Goal: Transaction & Acquisition: Purchase product/service

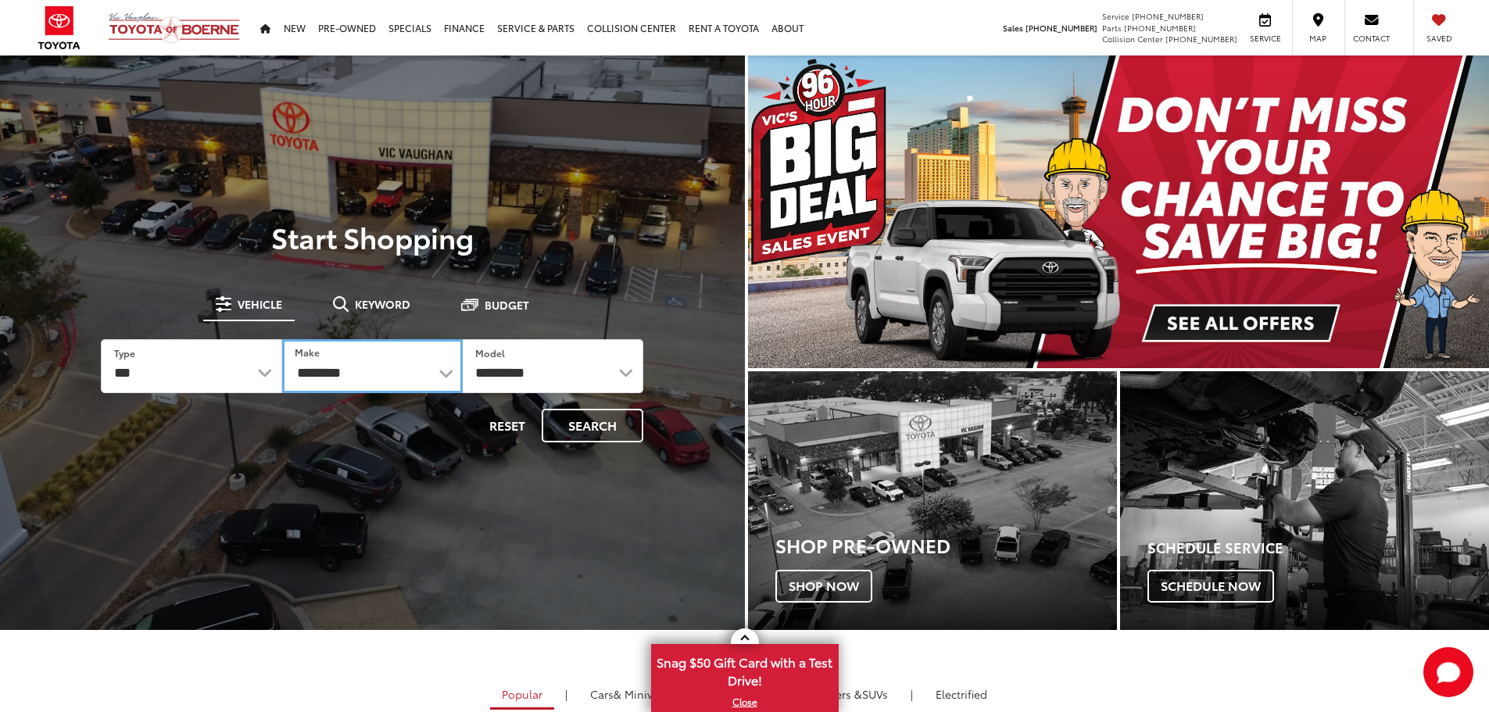
click at [445, 378] on select "**********" at bounding box center [372, 366] width 181 height 54
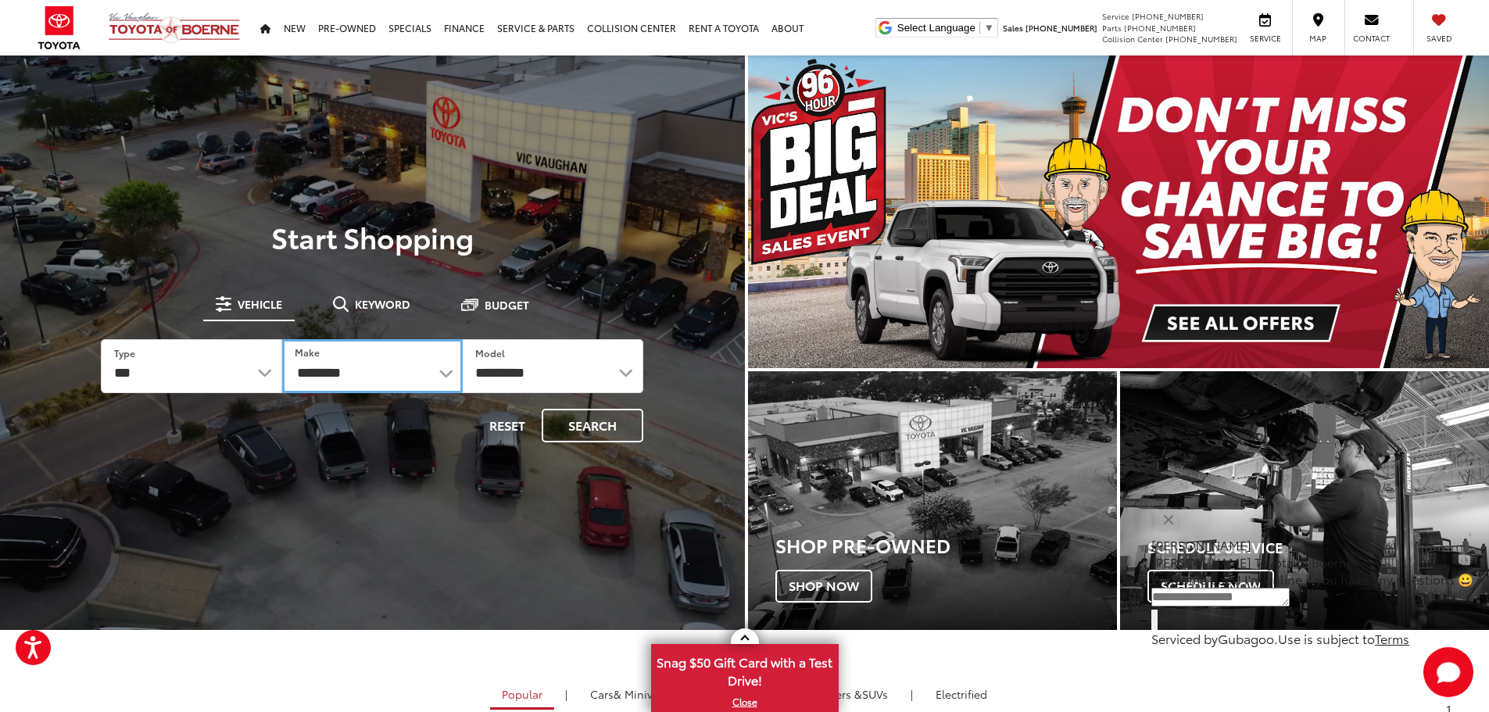
select select "******"
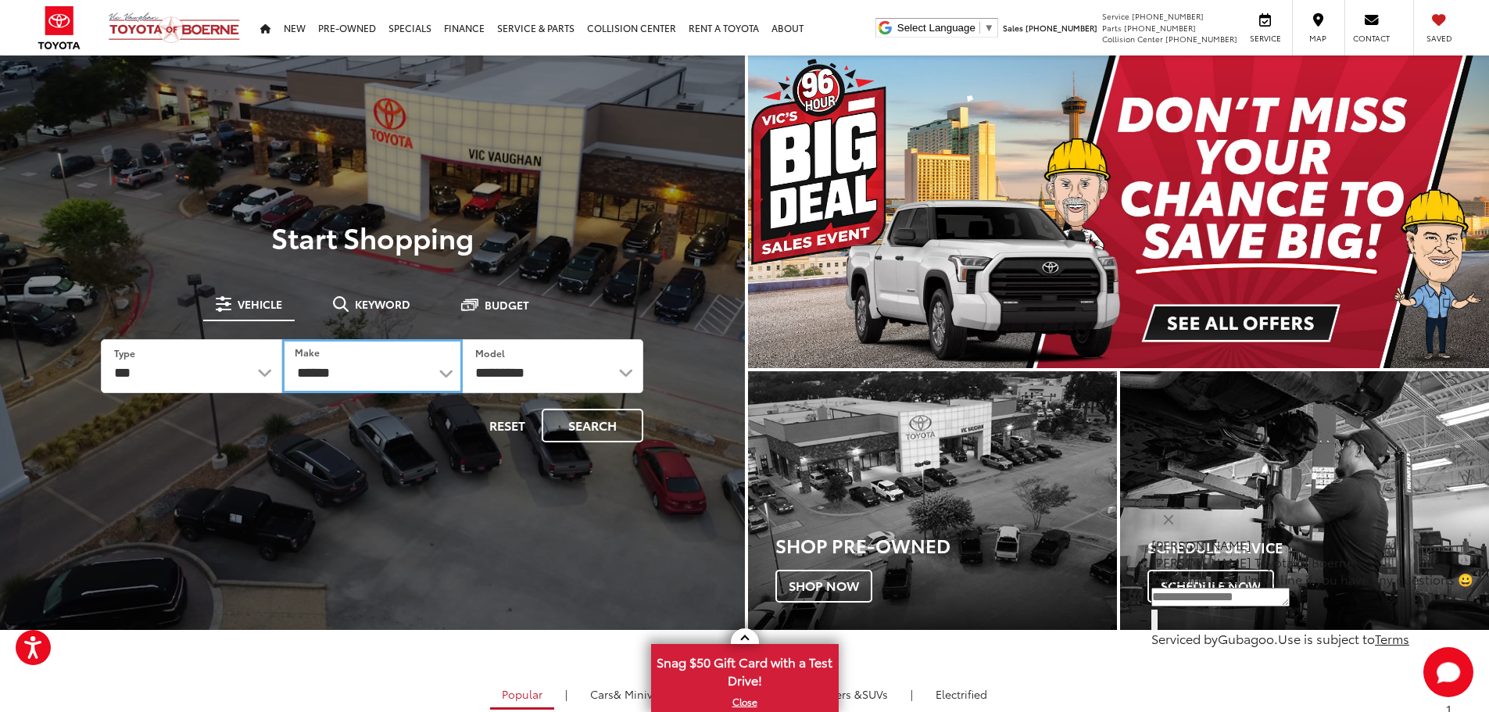
click at [282, 339] on select "**********" at bounding box center [372, 366] width 181 height 54
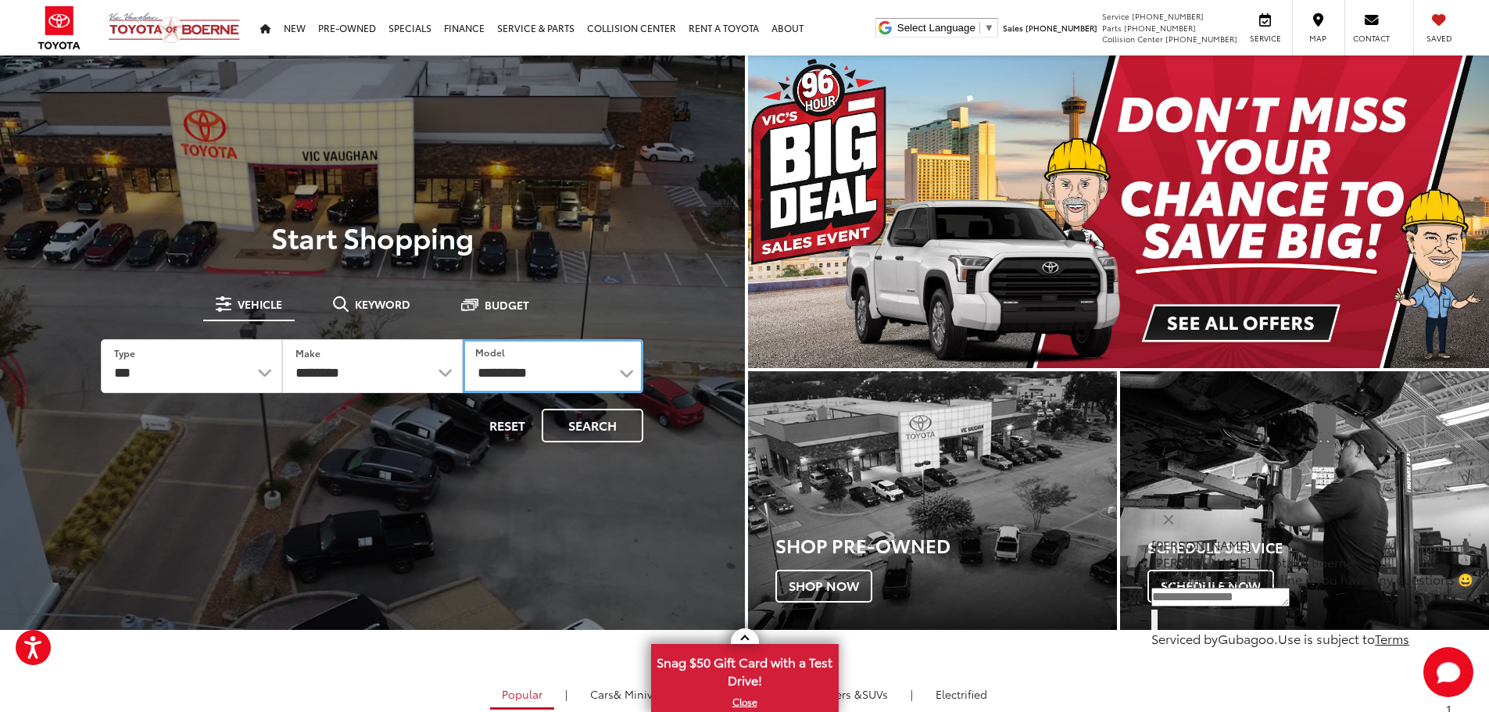
click at [621, 374] on select "**********" at bounding box center [553, 366] width 181 height 54
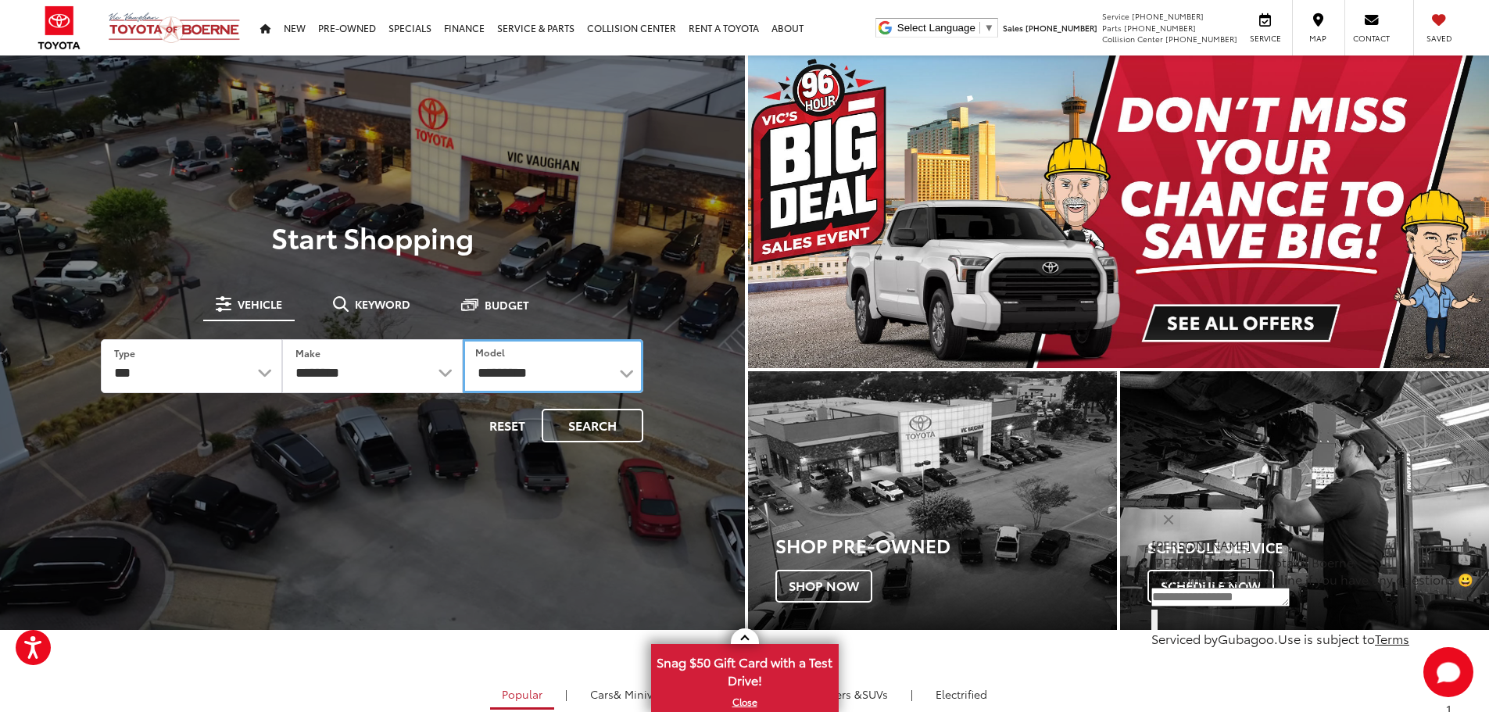
select select "*******"
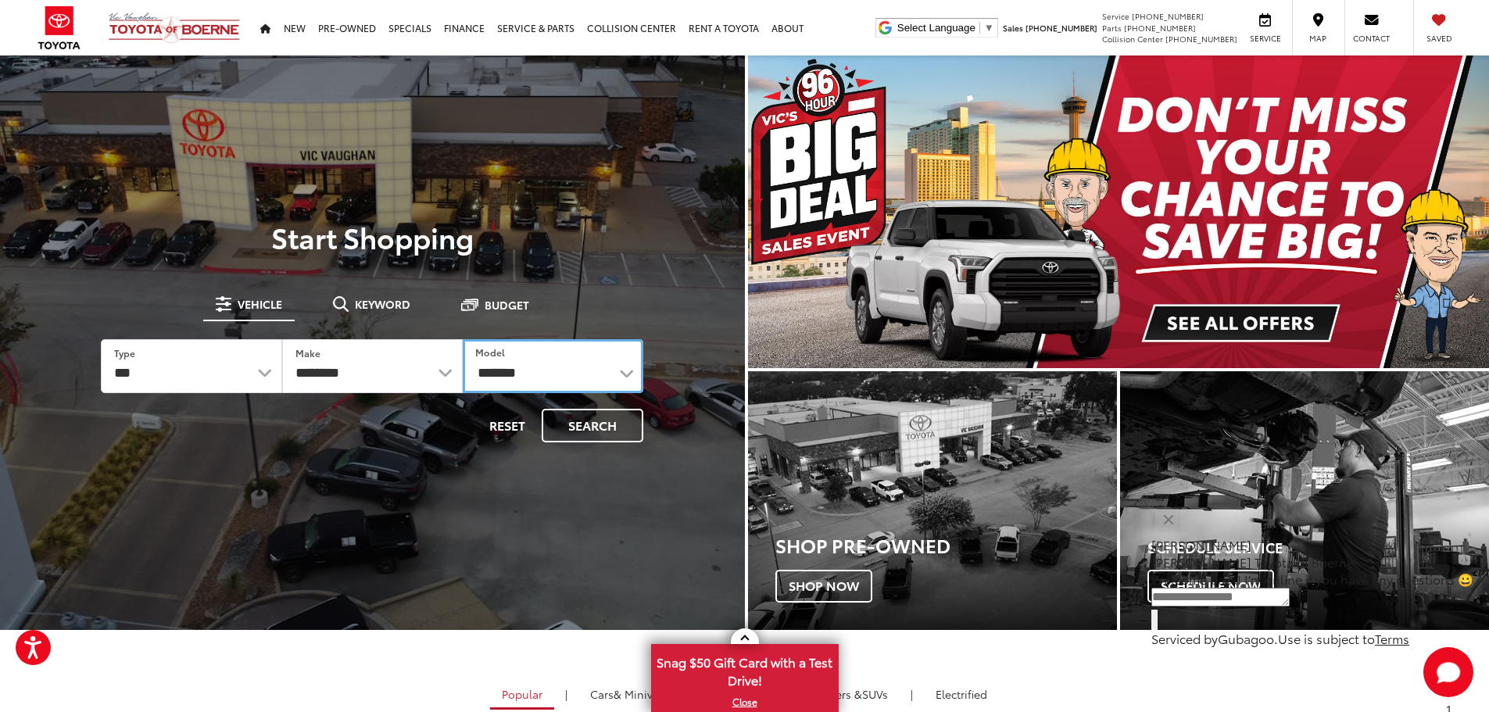
click at [463, 339] on select "**********" at bounding box center [553, 366] width 181 height 54
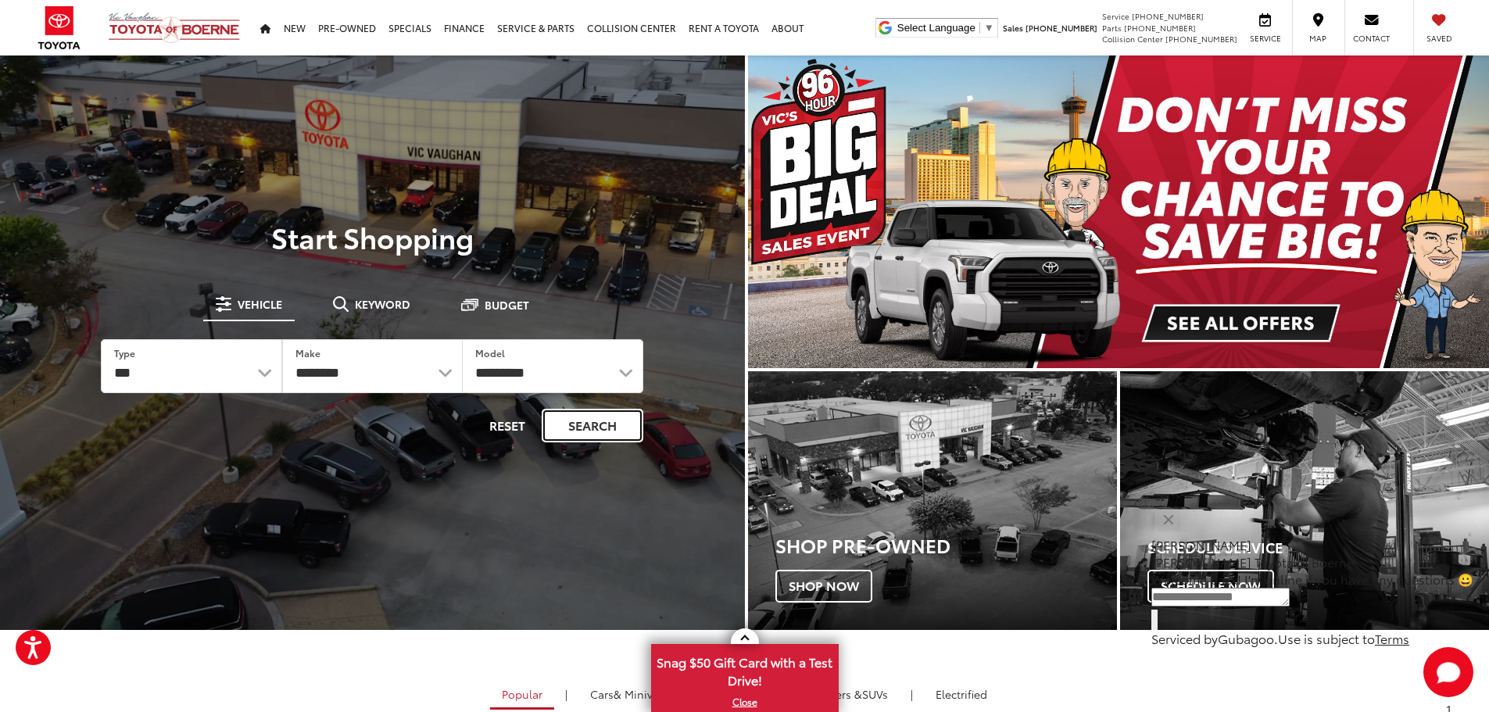
click at [578, 426] on button "Search" at bounding box center [593, 426] width 102 height 34
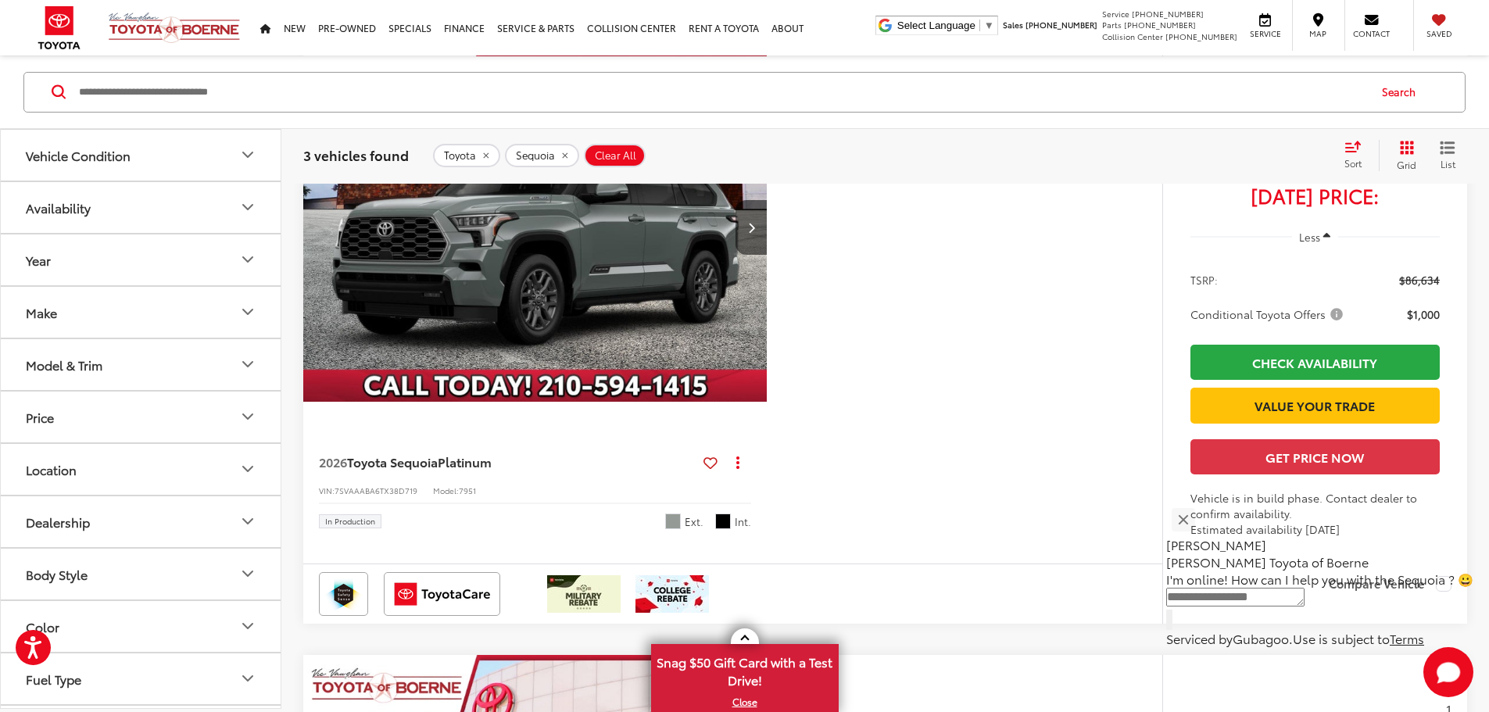
scroll to position [860, 0]
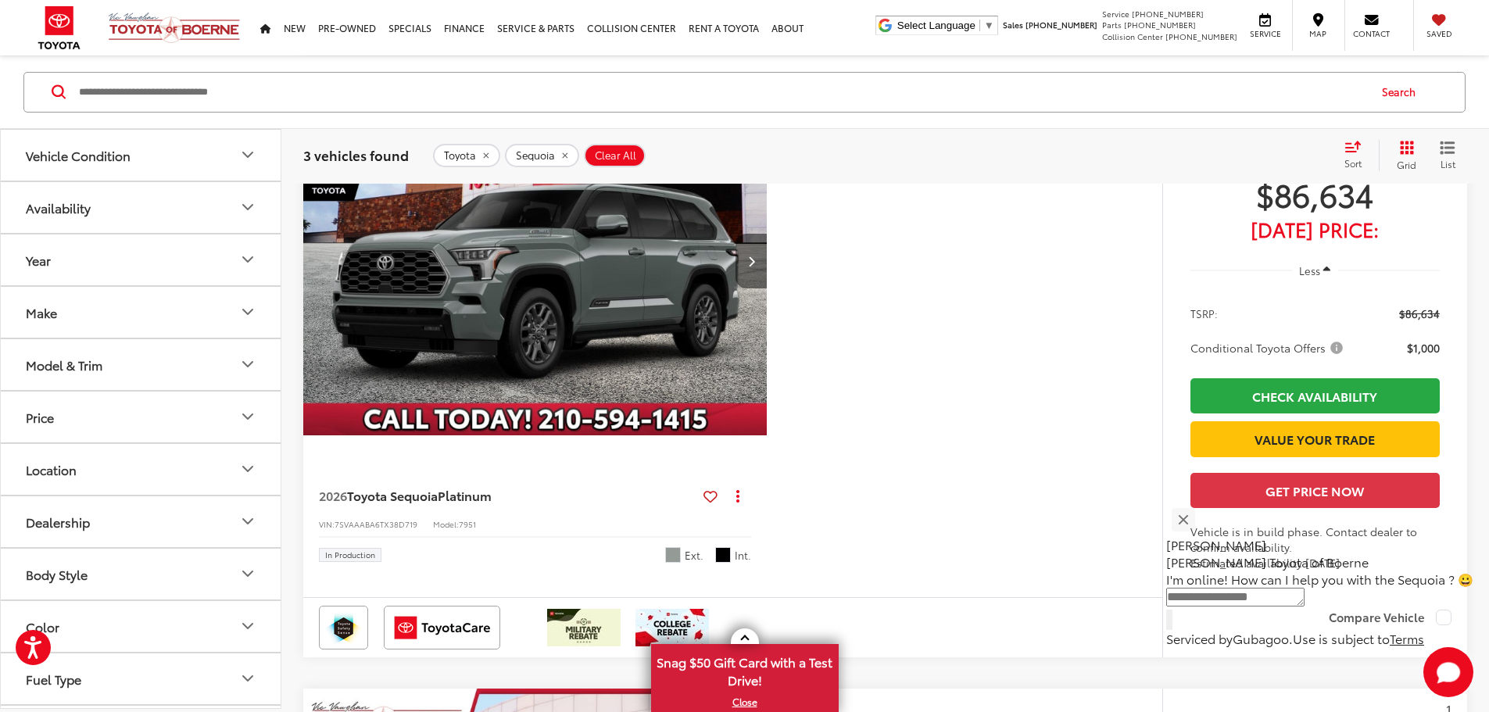
click at [767, 288] on button "Next image" at bounding box center [750, 261] width 31 height 55
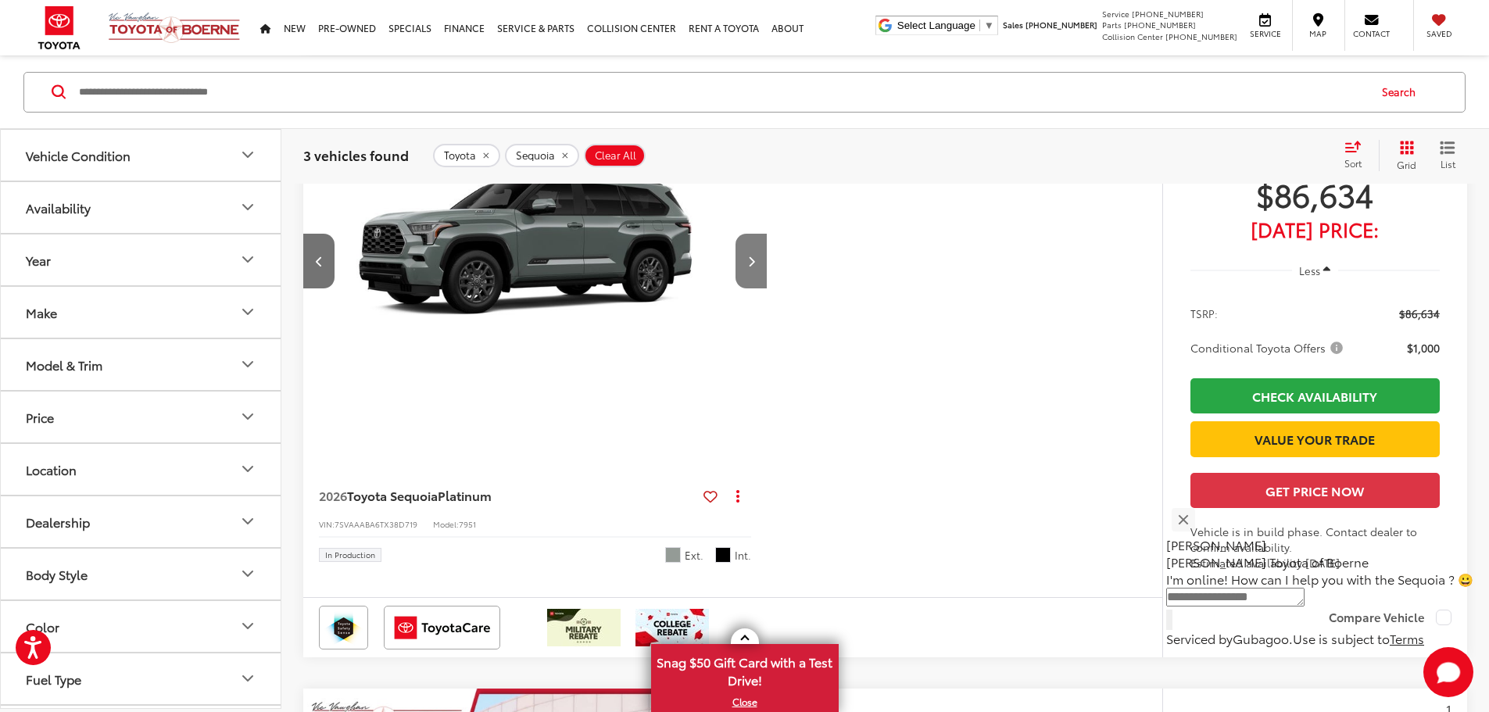
click at [767, 288] on button "Next image" at bounding box center [750, 261] width 31 height 55
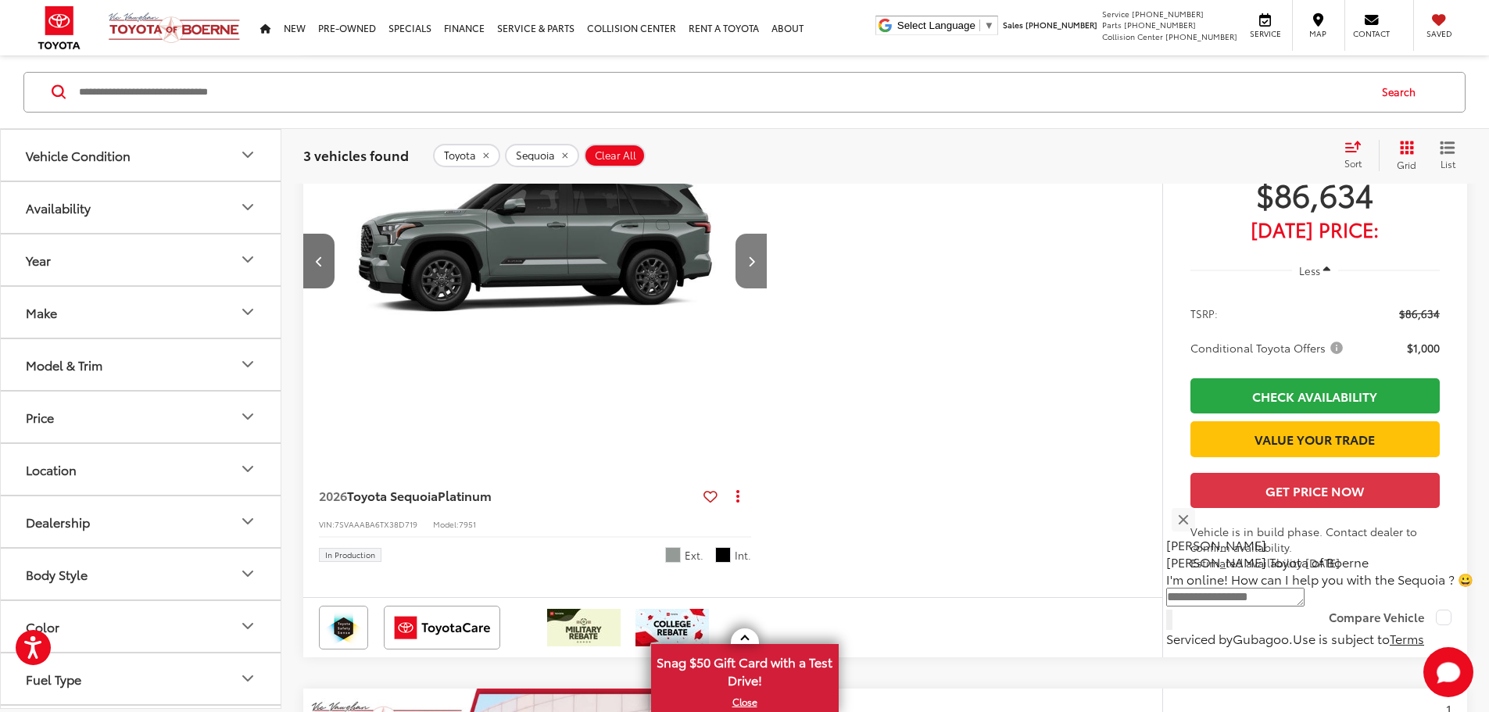
click at [767, 288] on button "Next image" at bounding box center [750, 261] width 31 height 55
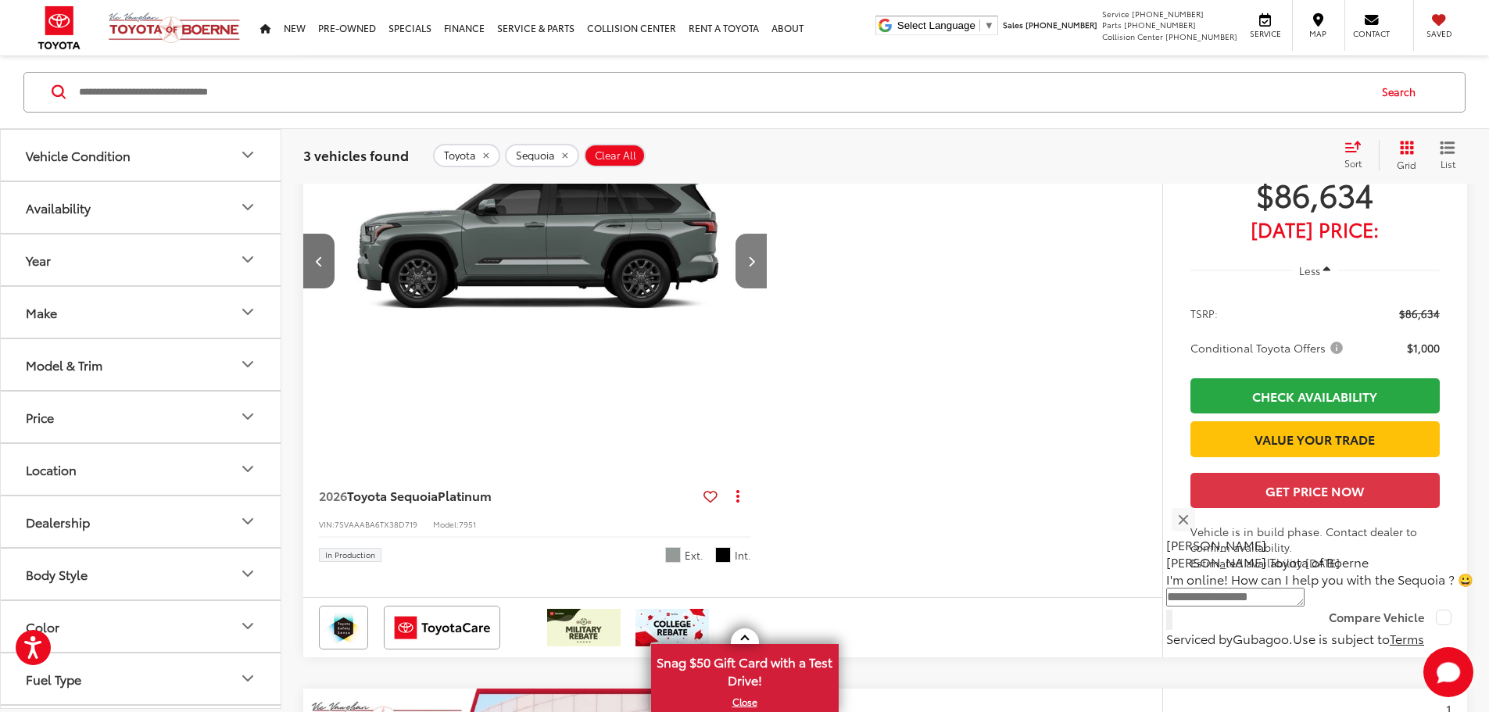
click at [767, 288] on button "Next image" at bounding box center [750, 261] width 31 height 55
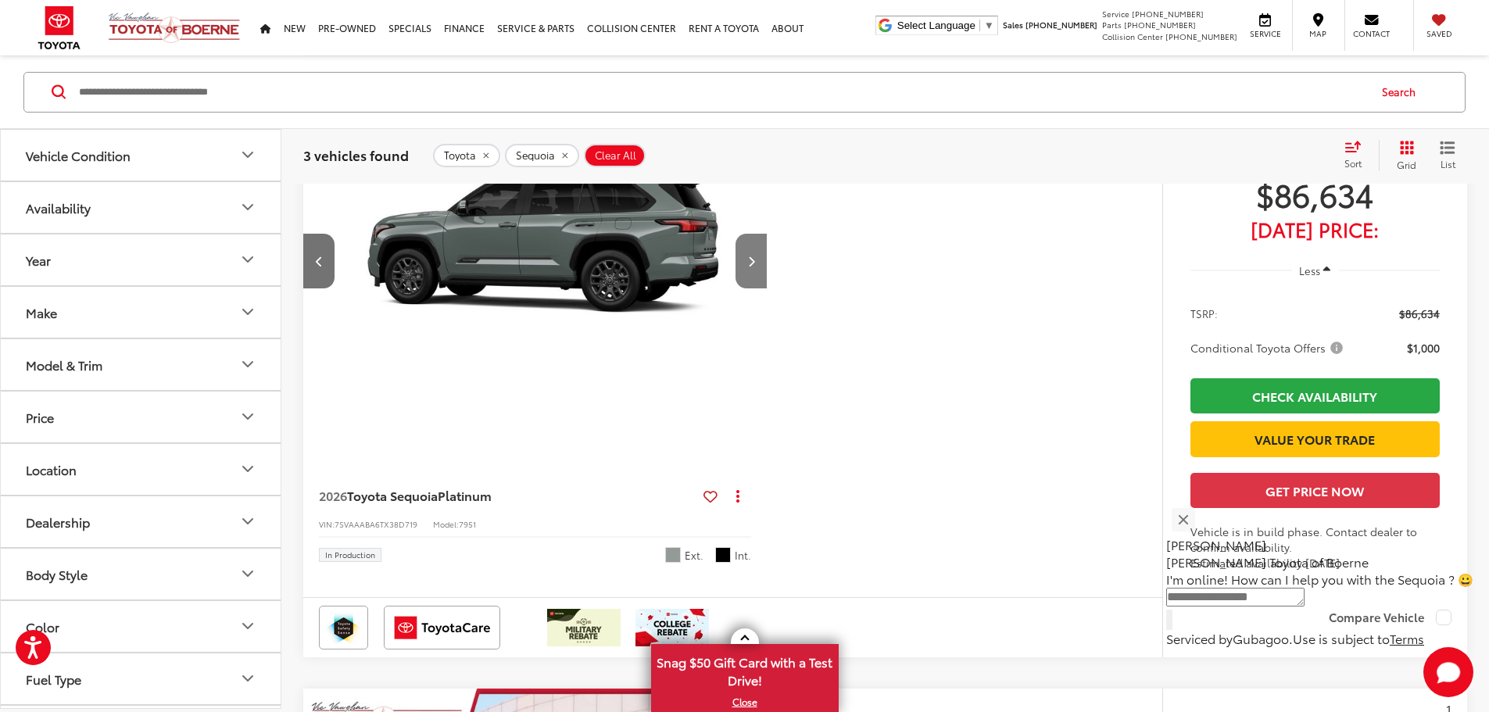
click at [767, 288] on button "Next image" at bounding box center [750, 261] width 31 height 55
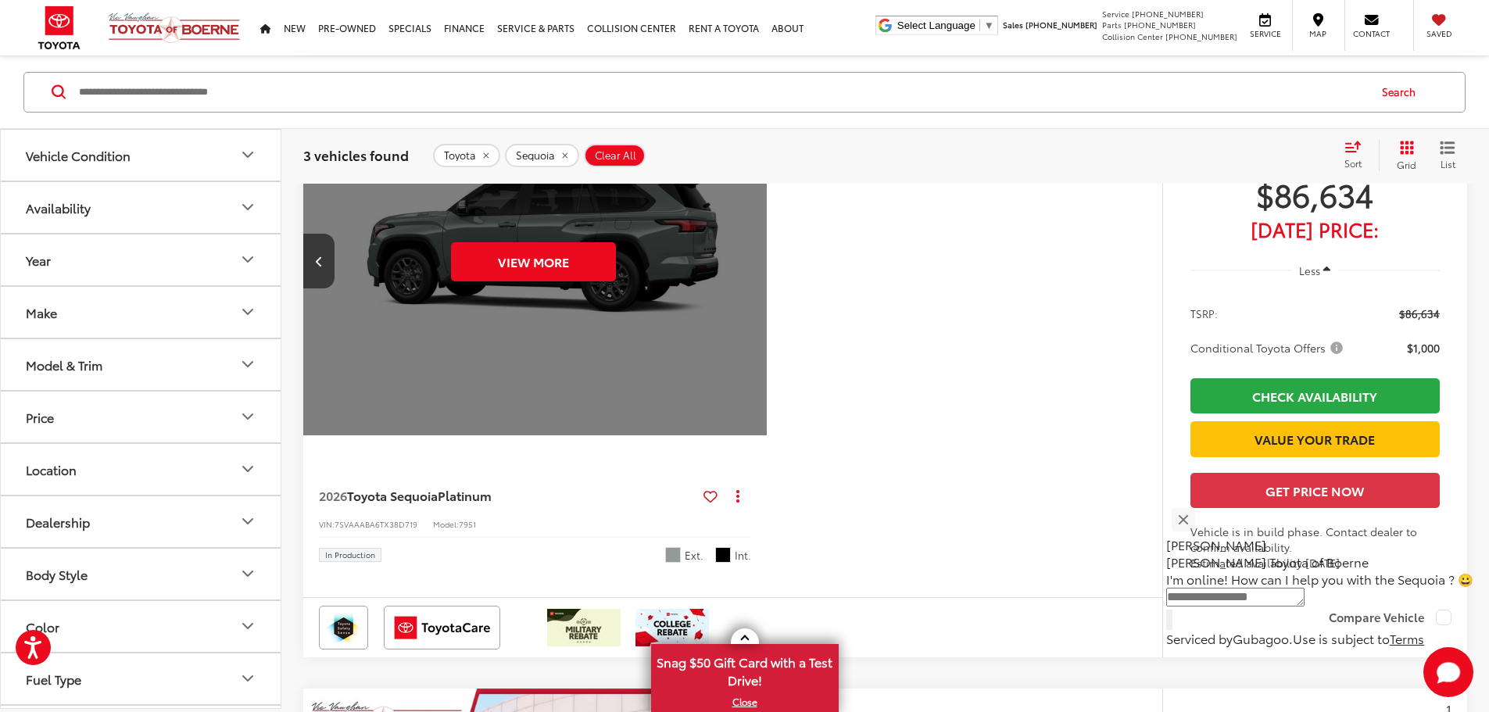
scroll to position [0, 2964]
click at [766, 396] on div "View More" at bounding box center [533, 261] width 466 height 349
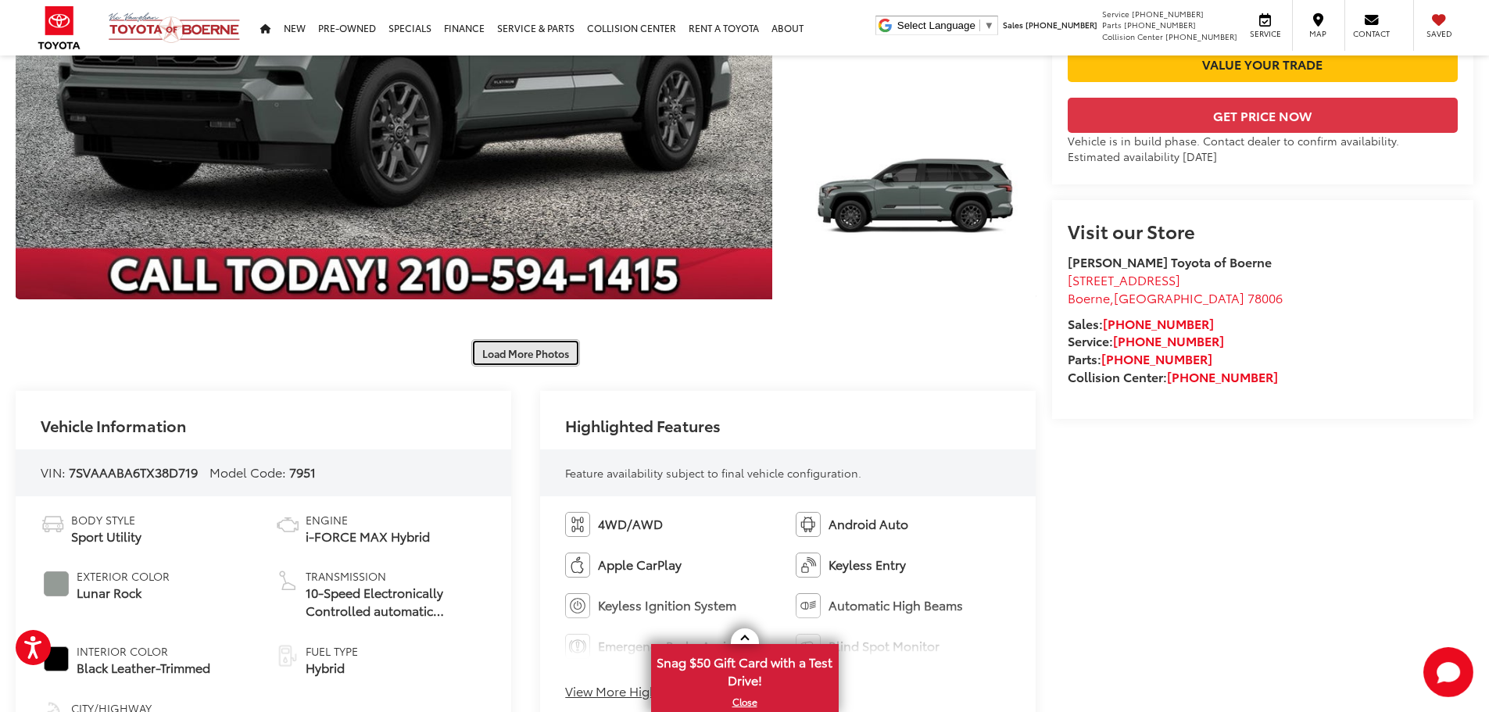
click at [538, 353] on button "Load More Photos" at bounding box center [525, 352] width 109 height 27
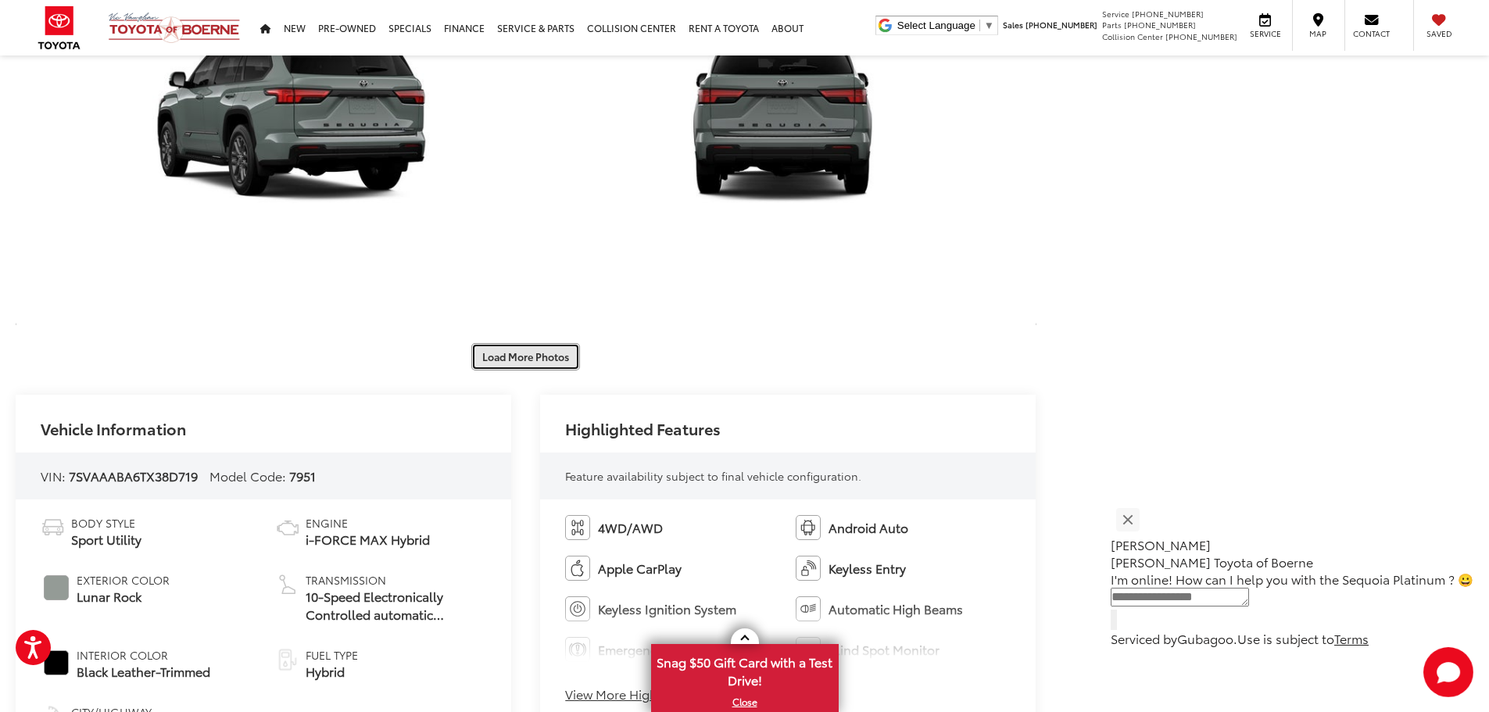
scroll to position [1172, 0]
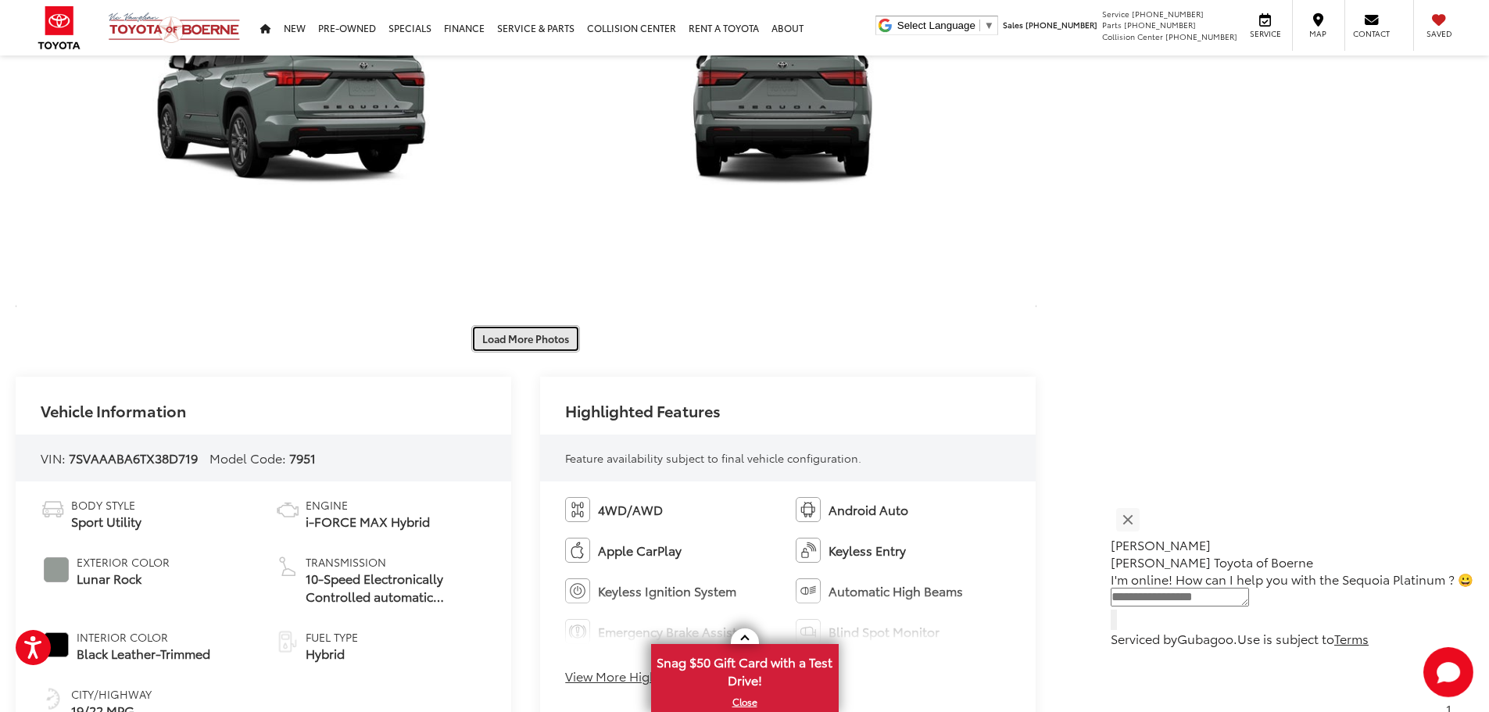
click at [532, 345] on button "Load More Photos" at bounding box center [525, 338] width 109 height 27
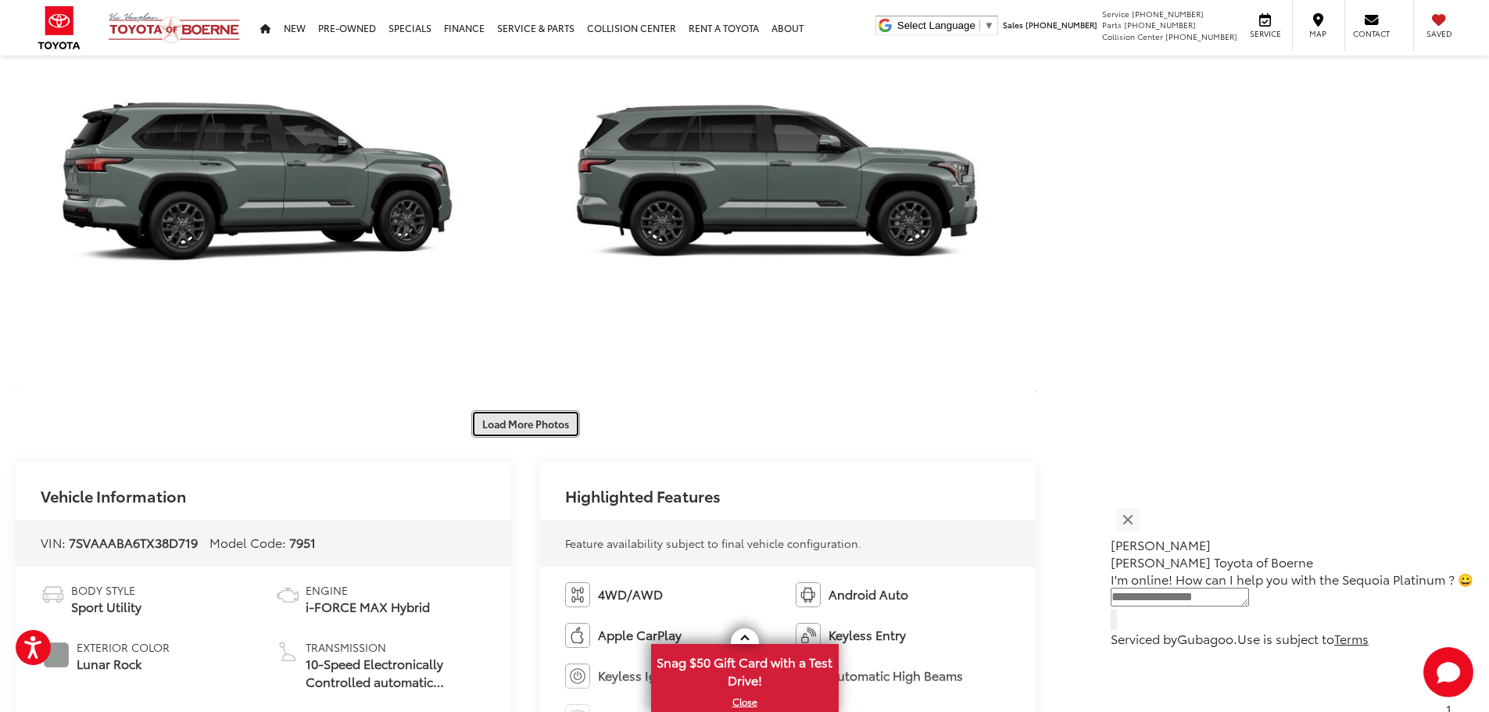
scroll to position [1876, 0]
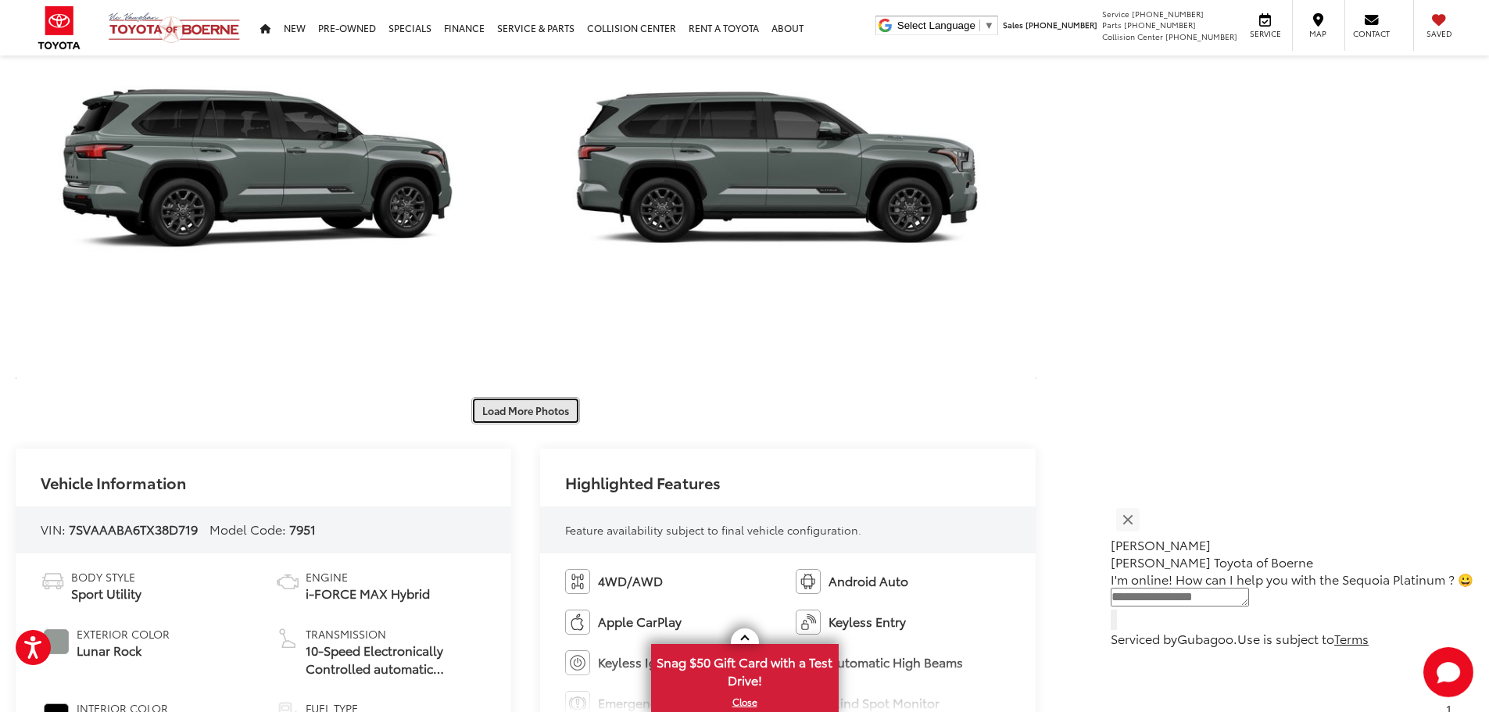
click at [530, 414] on button "Load More Photos" at bounding box center [525, 410] width 109 height 27
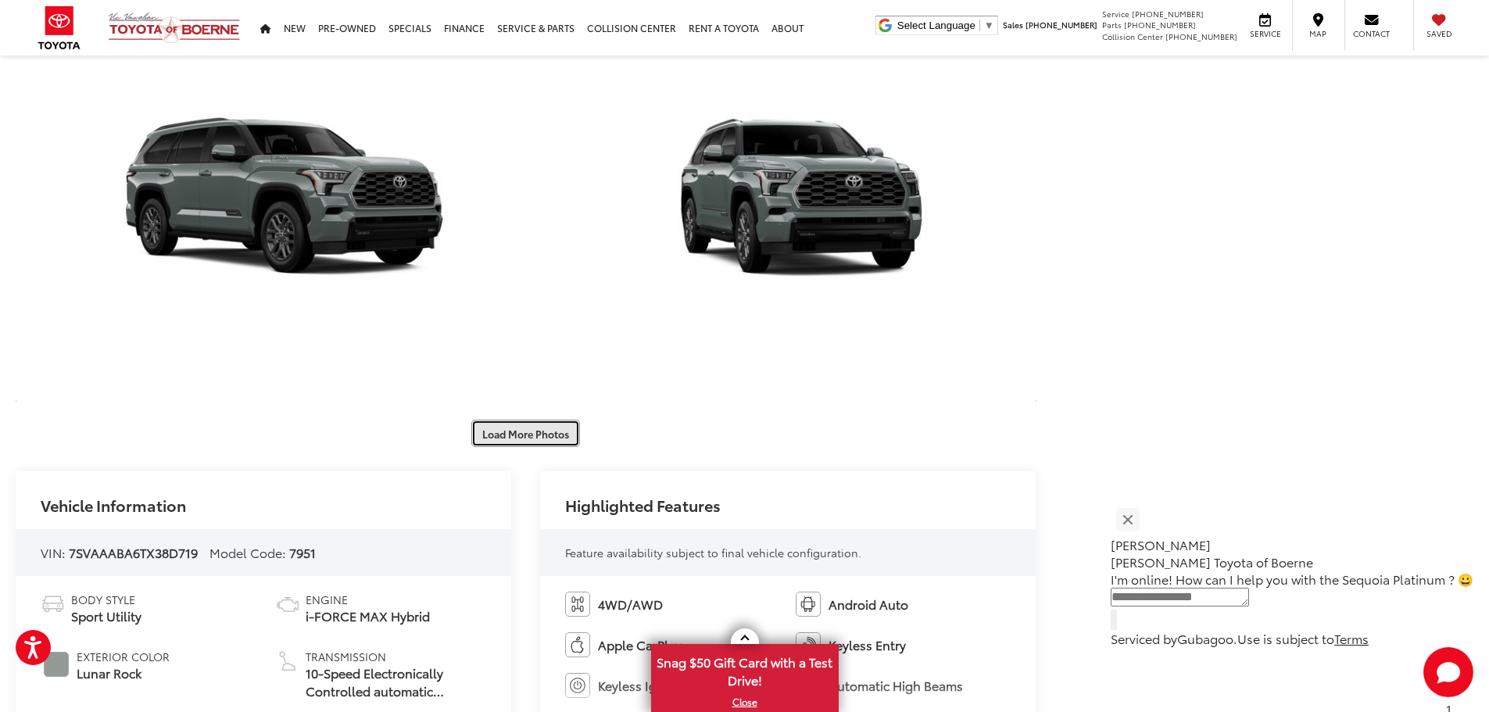
scroll to position [2814, 0]
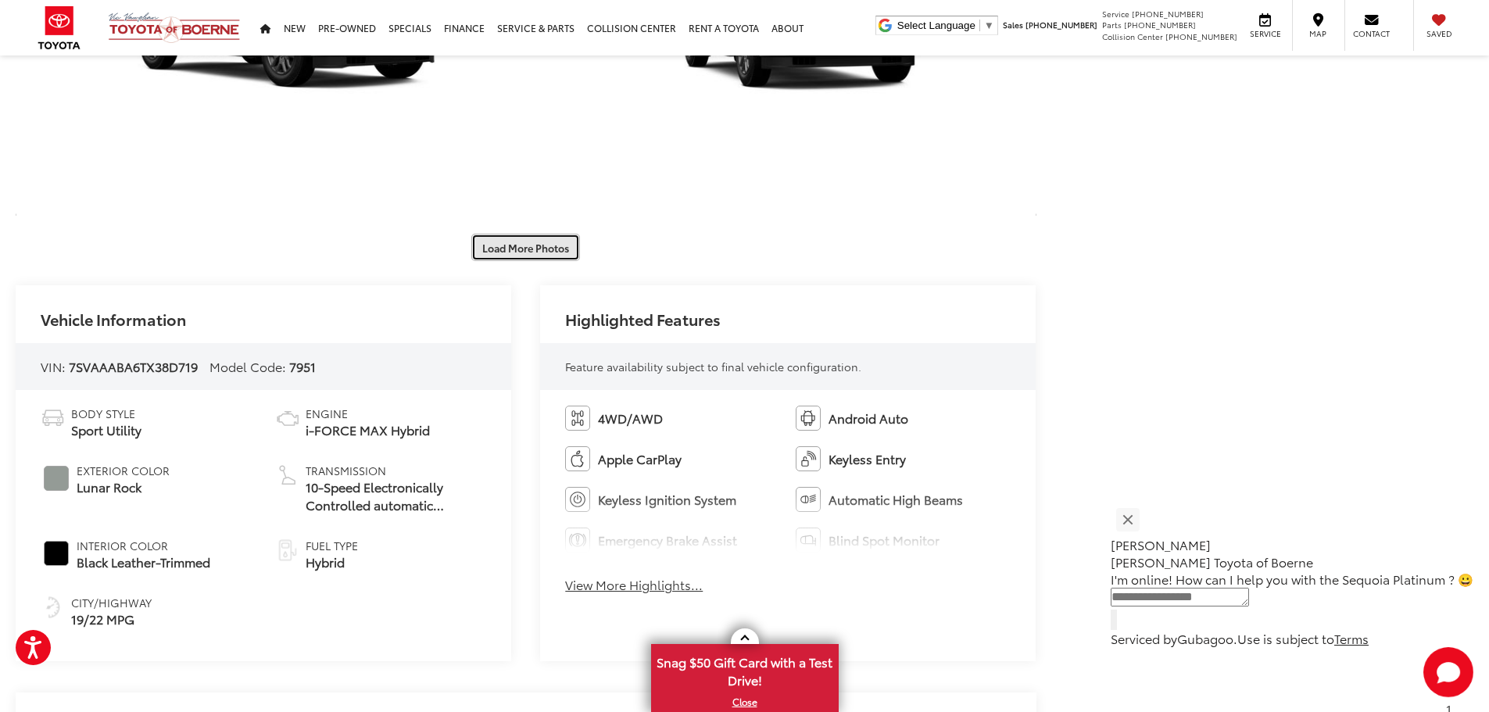
click at [545, 242] on button "Load More Photos" at bounding box center [525, 247] width 109 height 27
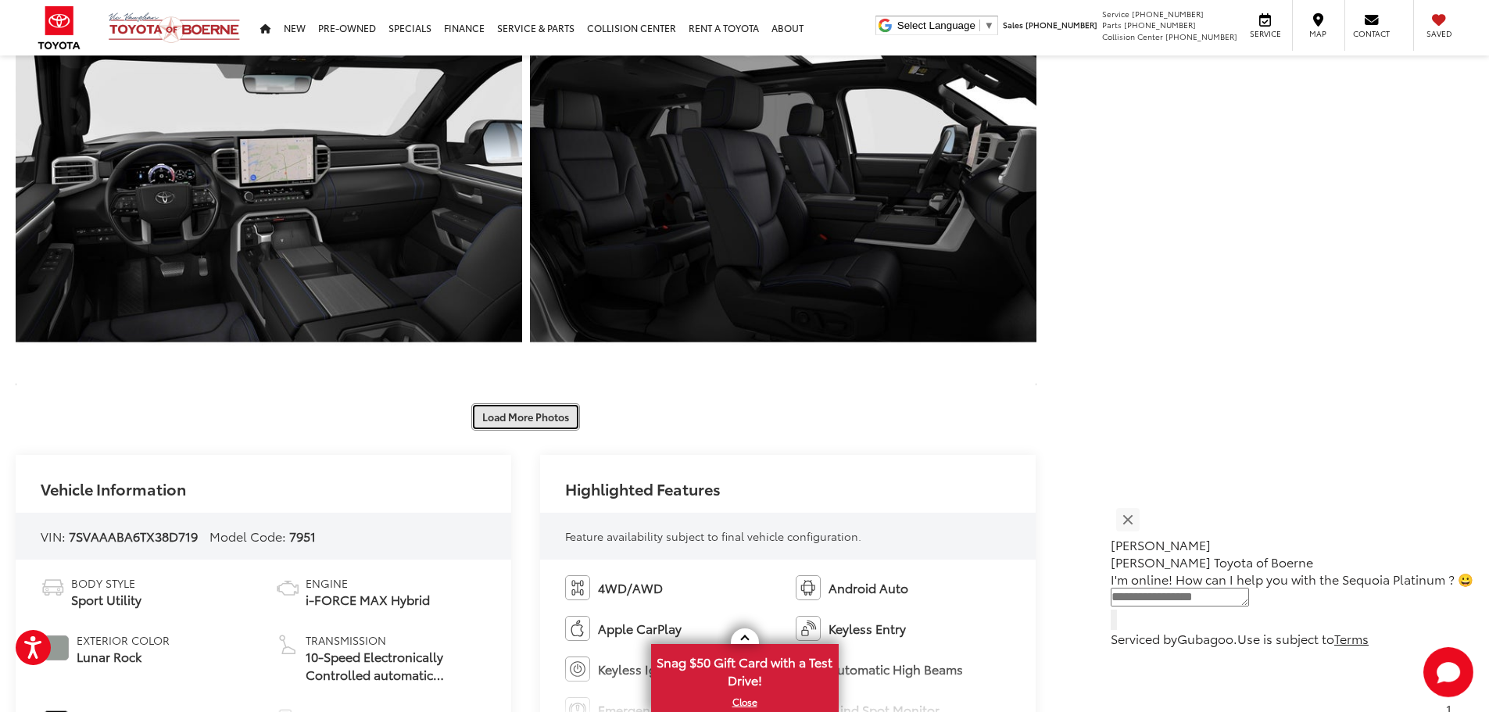
scroll to position [3439, 0]
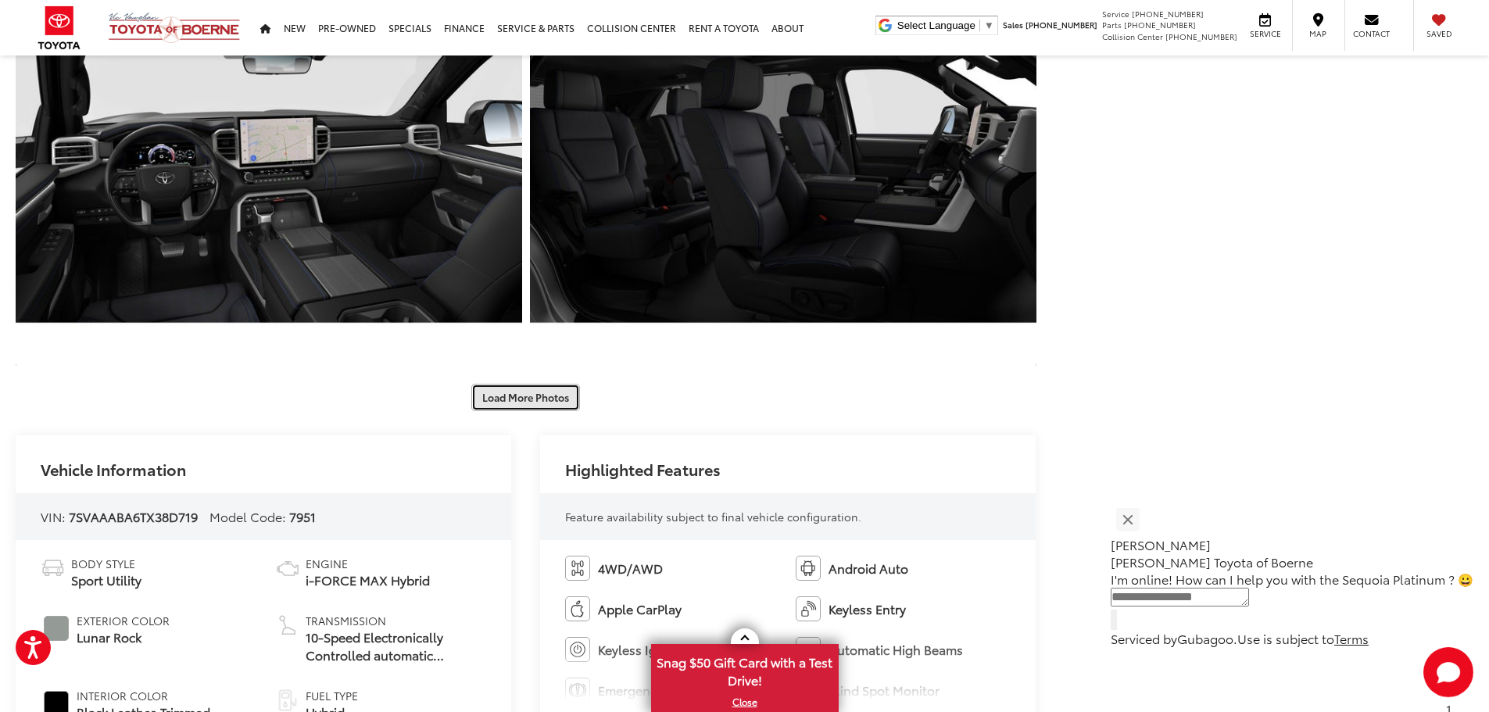
click at [535, 393] on button "Load More Photos" at bounding box center [525, 397] width 109 height 27
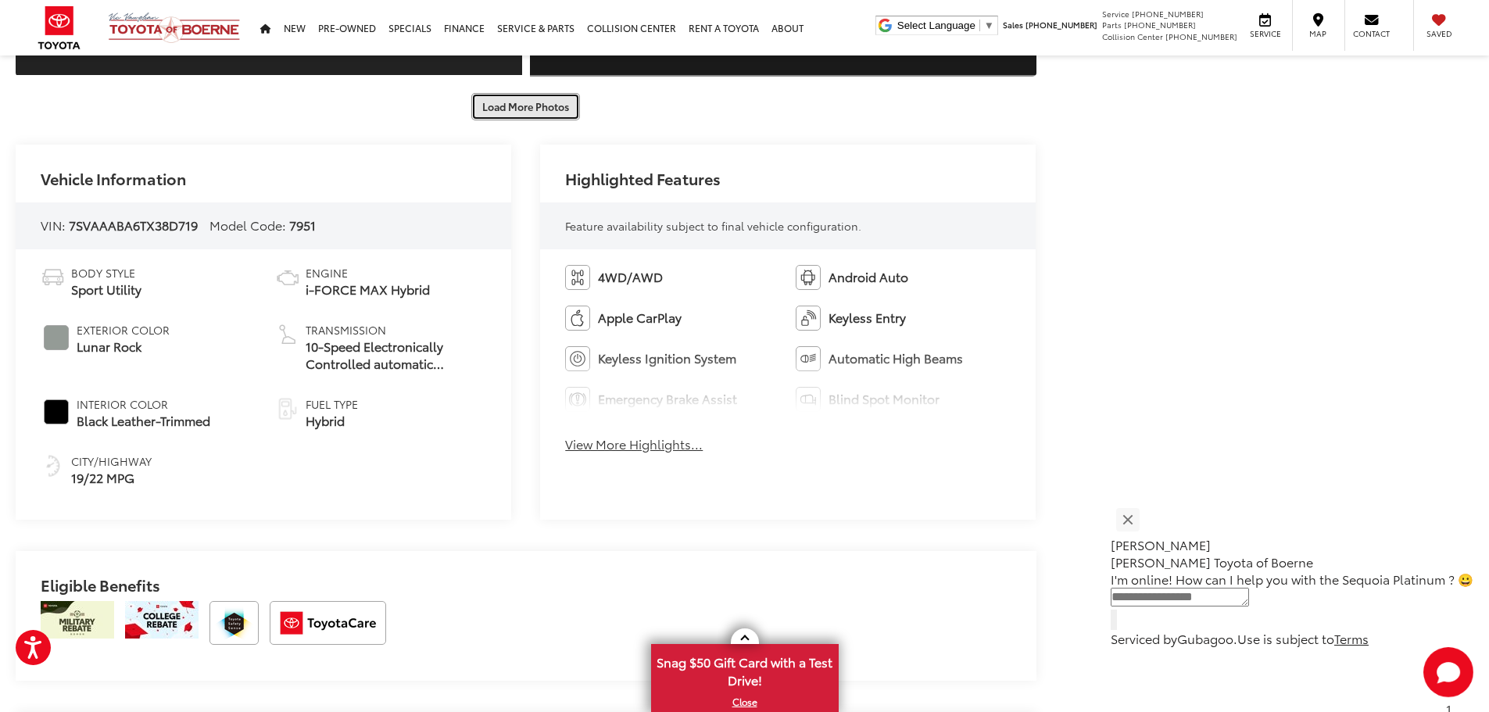
scroll to position [4533, 0]
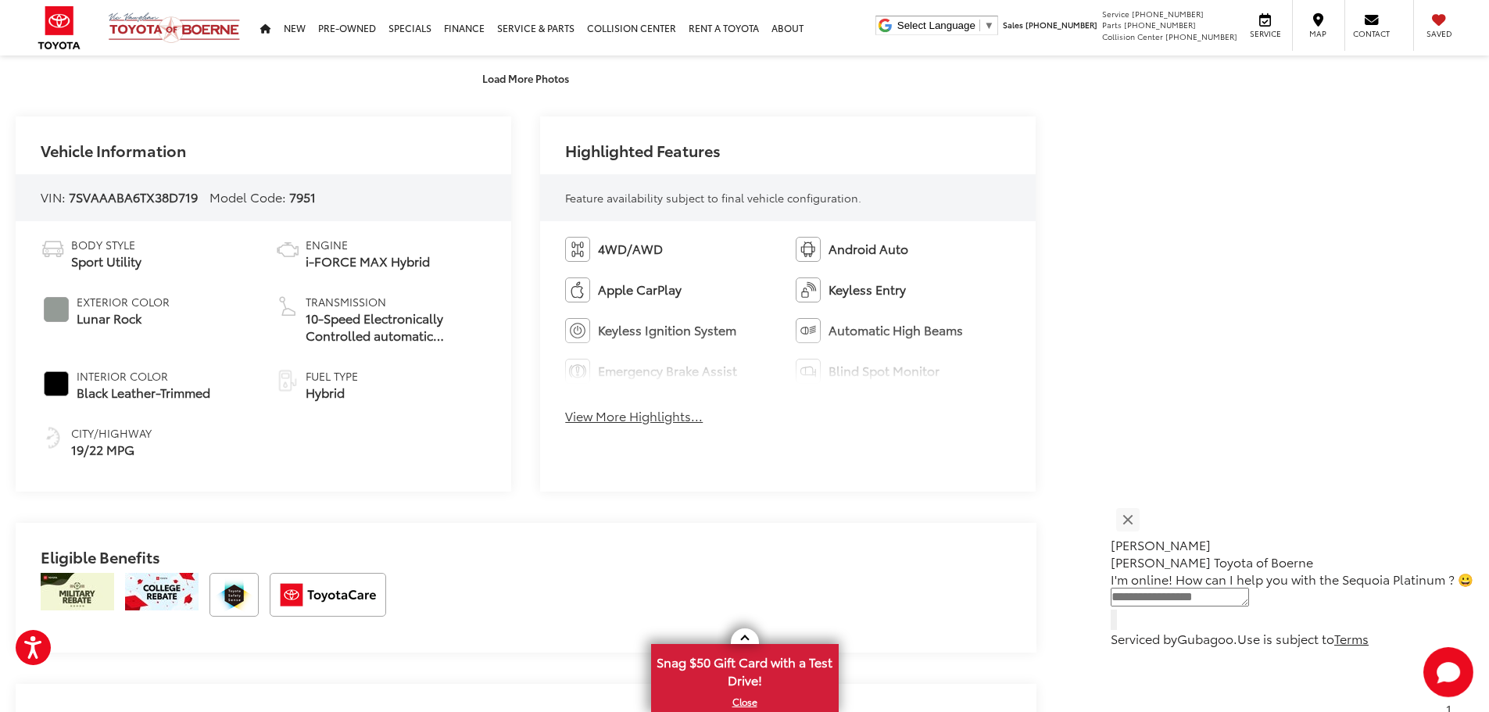
click at [623, 417] on button "View More Highlights..." at bounding box center [634, 416] width 138 height 18
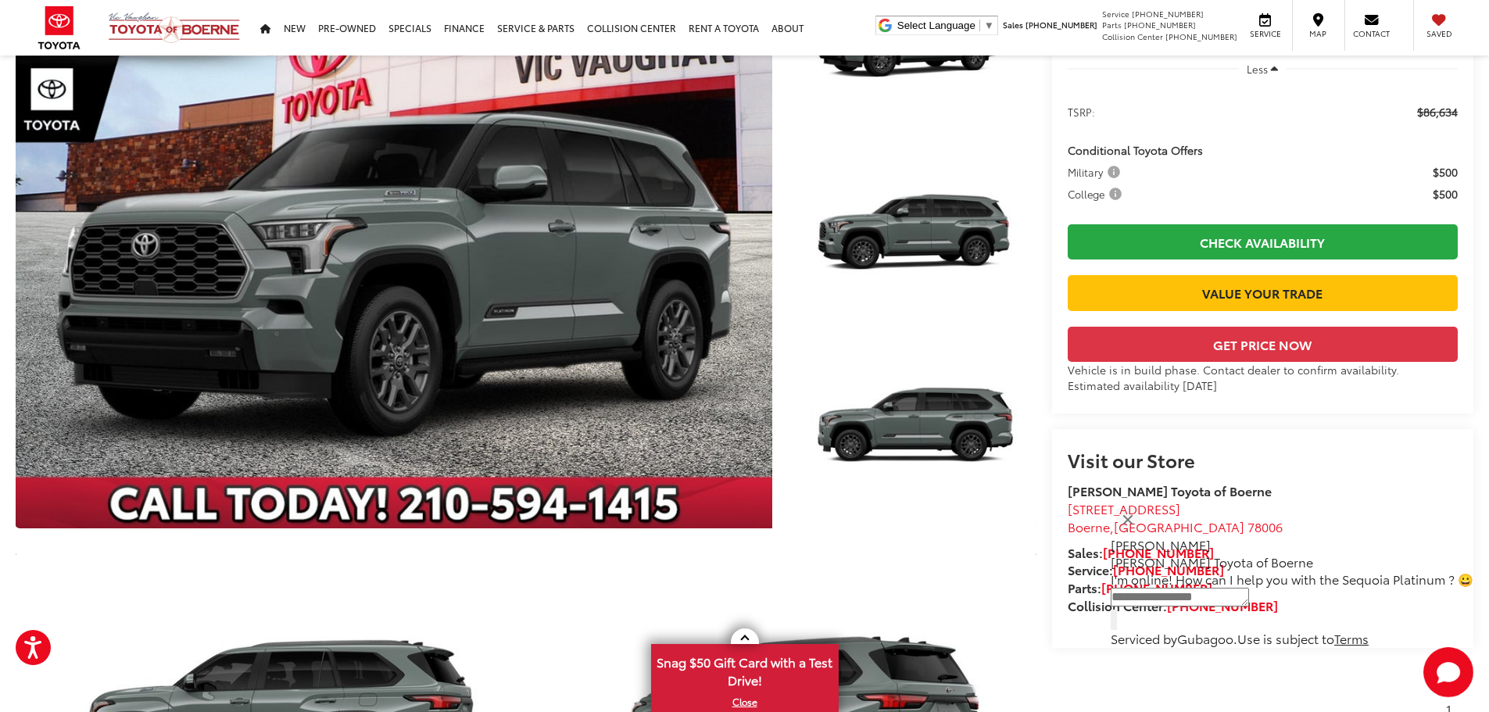
scroll to position [0, 0]
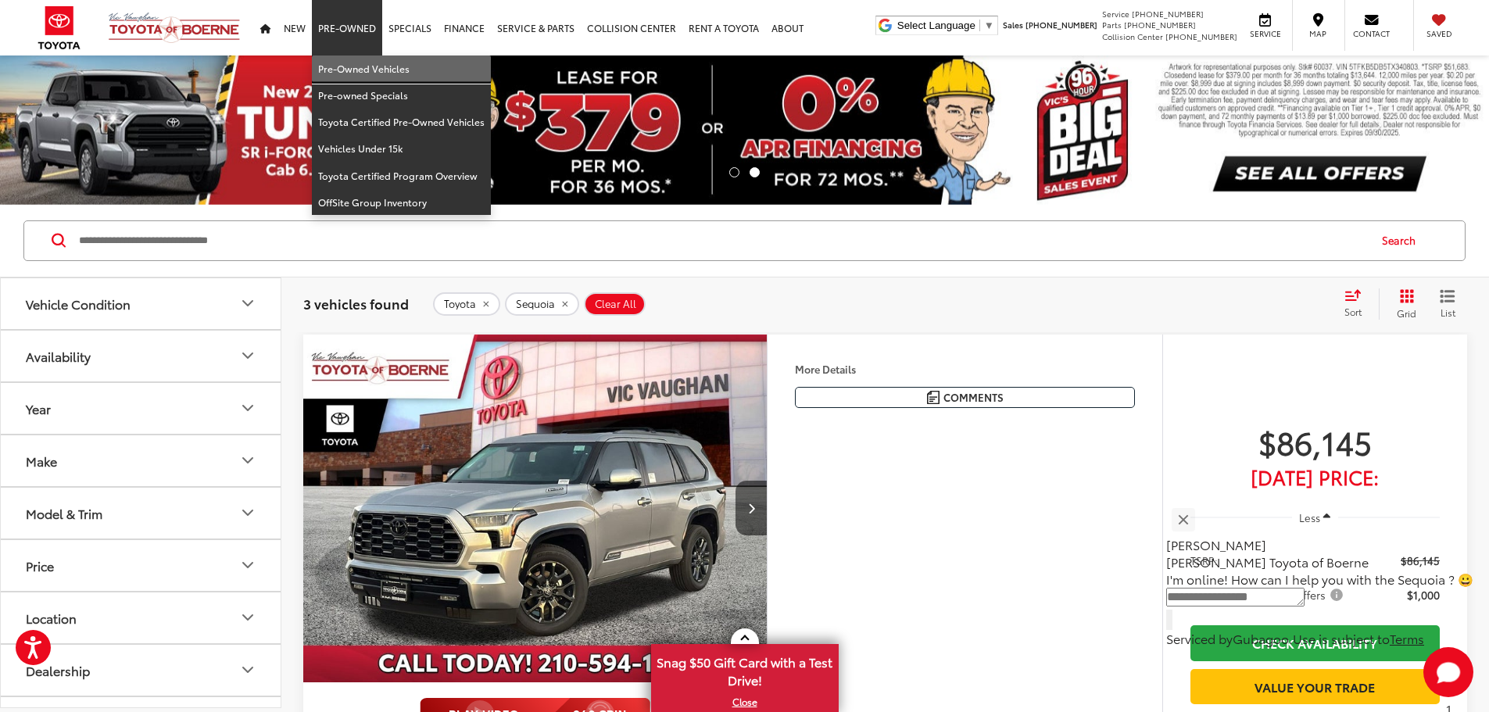
click at [352, 63] on link "Pre-Owned Vehicles" at bounding box center [401, 68] width 179 height 27
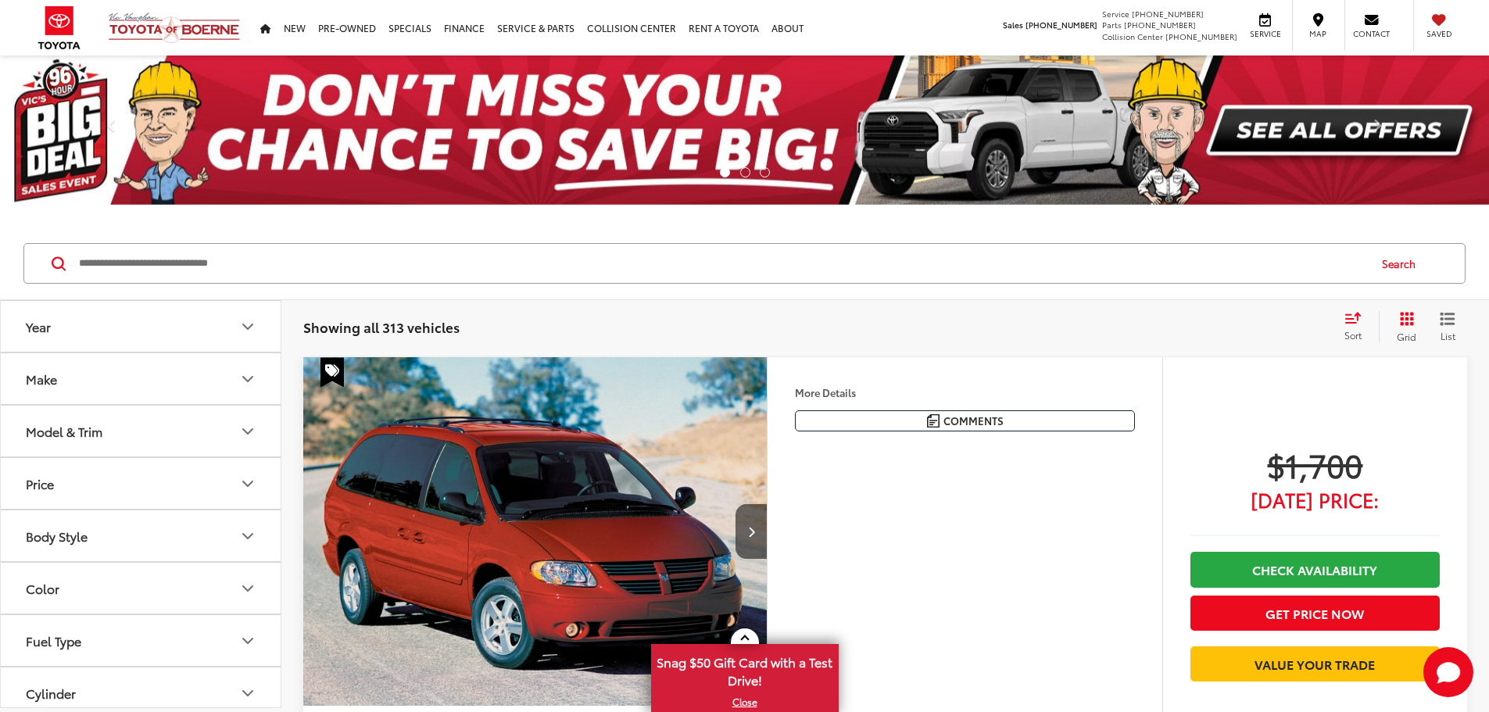
click at [242, 381] on icon "Make" at bounding box center [247, 379] width 19 height 19
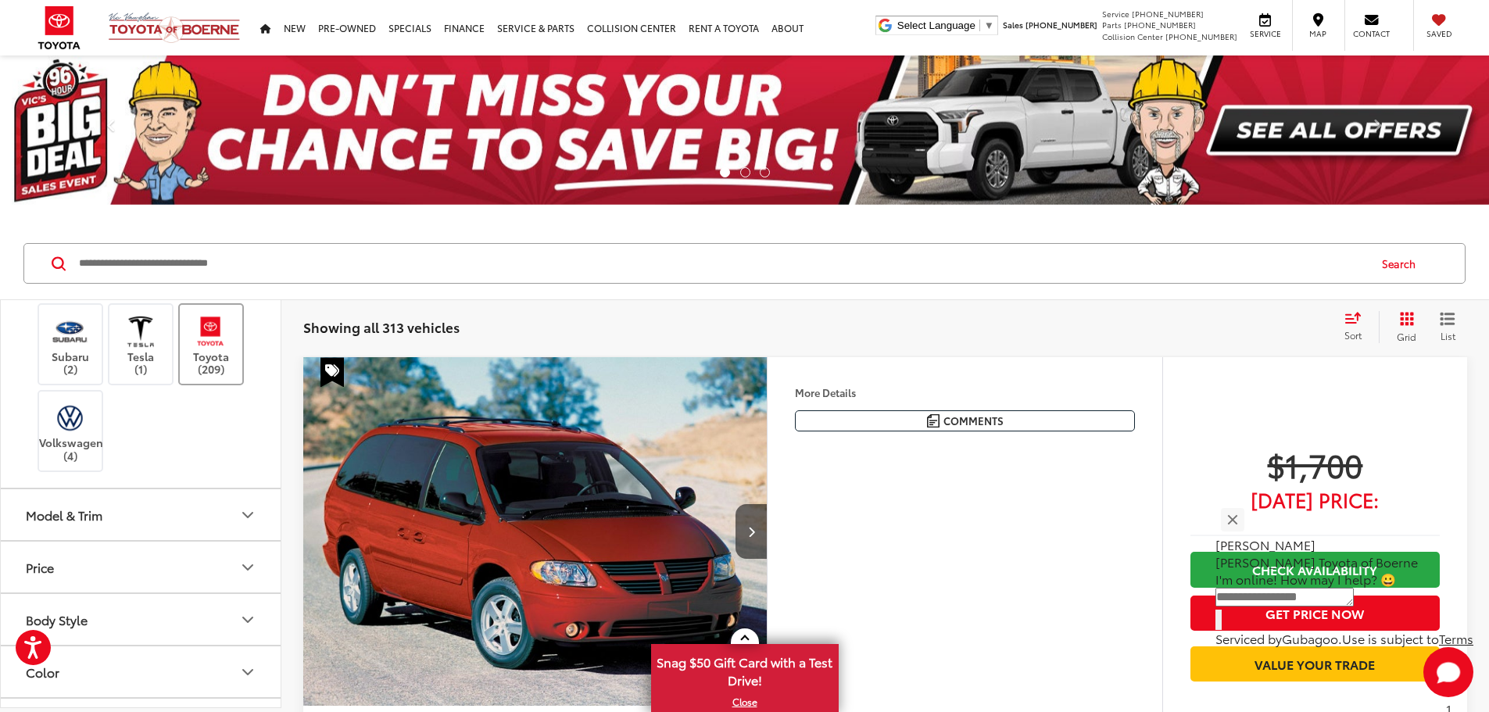
click at [205, 349] on img at bounding box center [210, 331] width 43 height 37
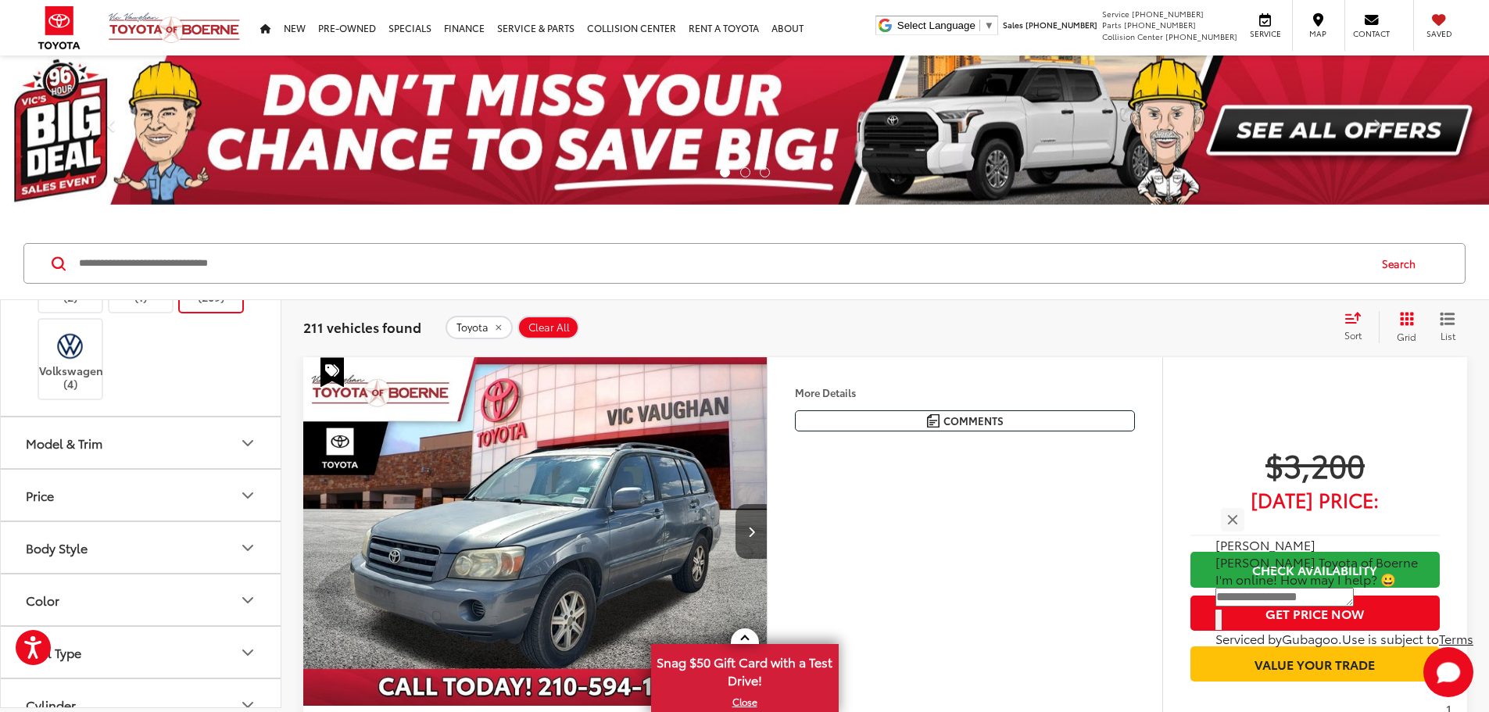
scroll to position [1016, 0]
click at [240, 290] on icon "Model & Trim" at bounding box center [247, 280] width 19 height 19
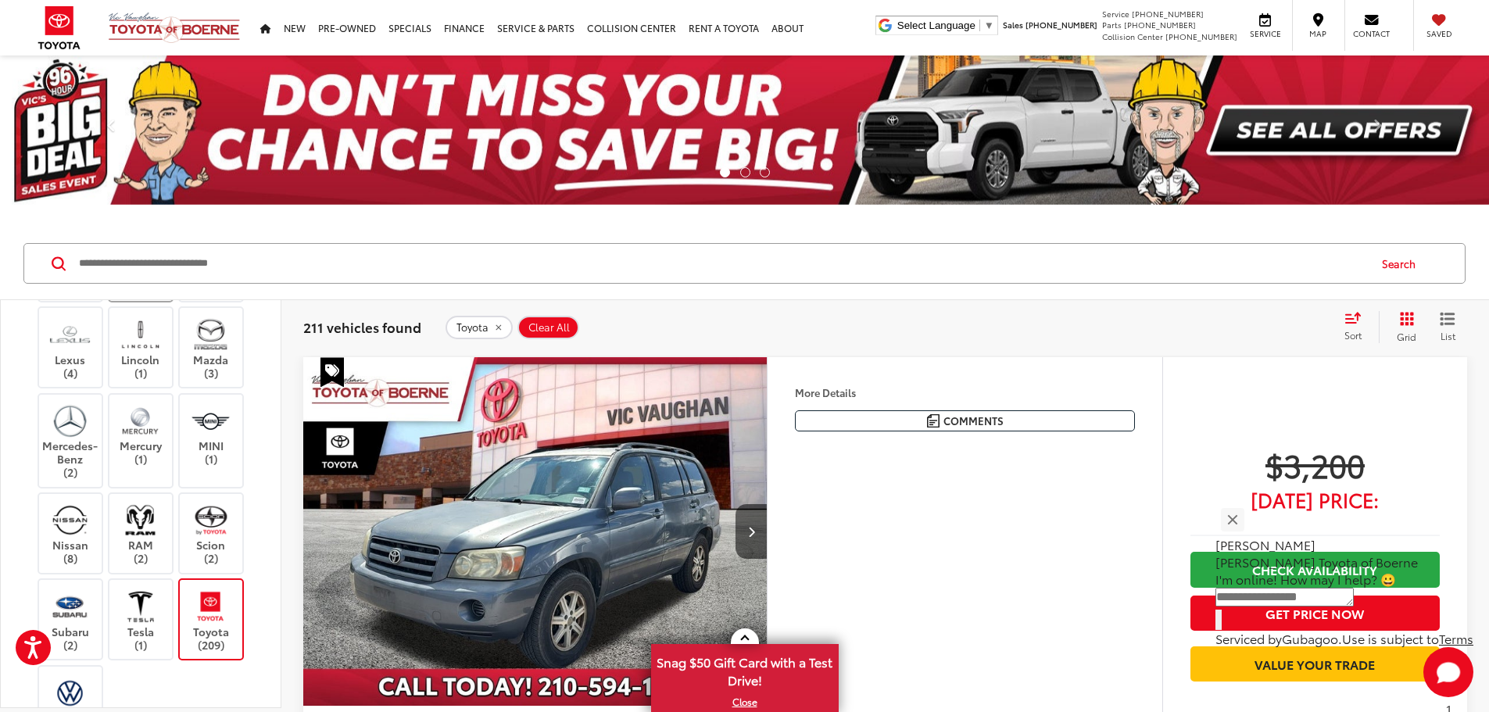
scroll to position [391, 0]
